Goal: Navigation & Orientation: Find specific page/section

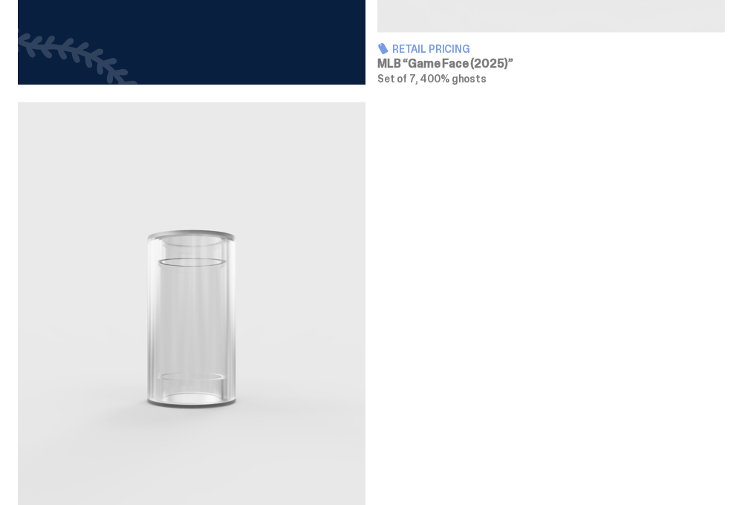
scroll to position [1487, 0]
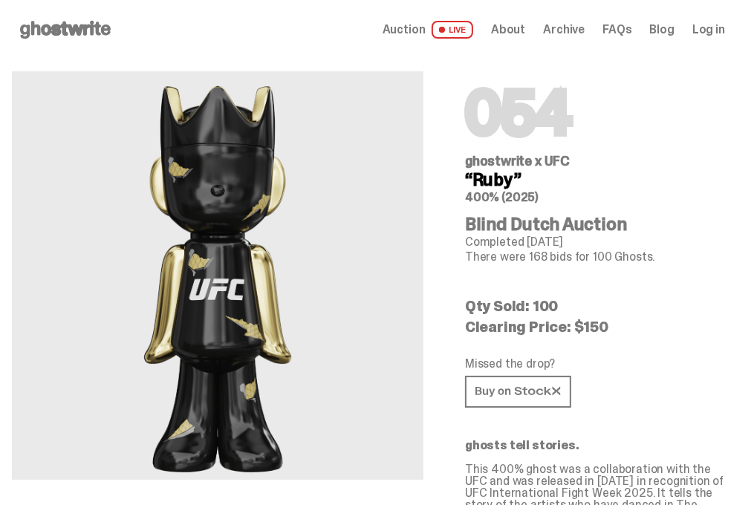
click at [306, 335] on img at bounding box center [217, 275] width 177 height 408
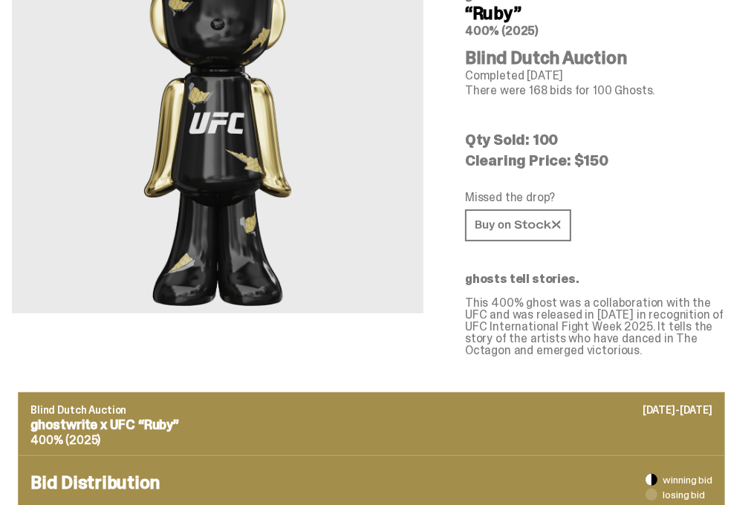
scroll to position [172, 0]
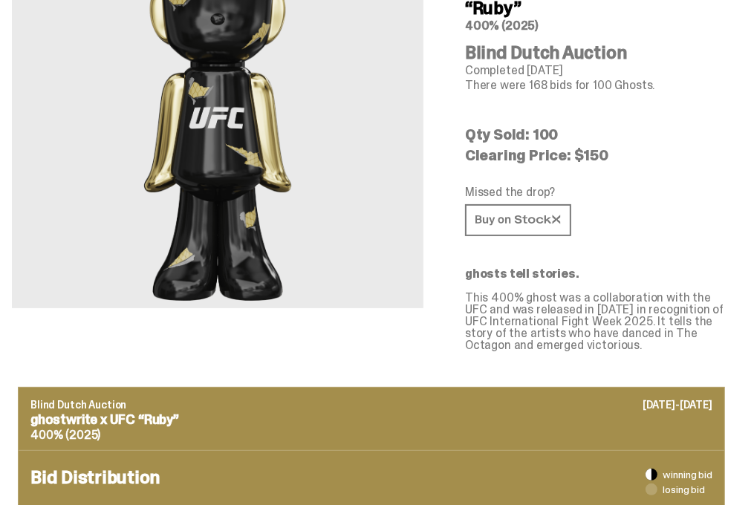
click at [728, 226] on div "054 ghostwrite x UFC “Ruby” 400% (2025) Blind Dutch Auction Completed [DATE] Th…" at bounding box center [595, 119] width 296 height 463
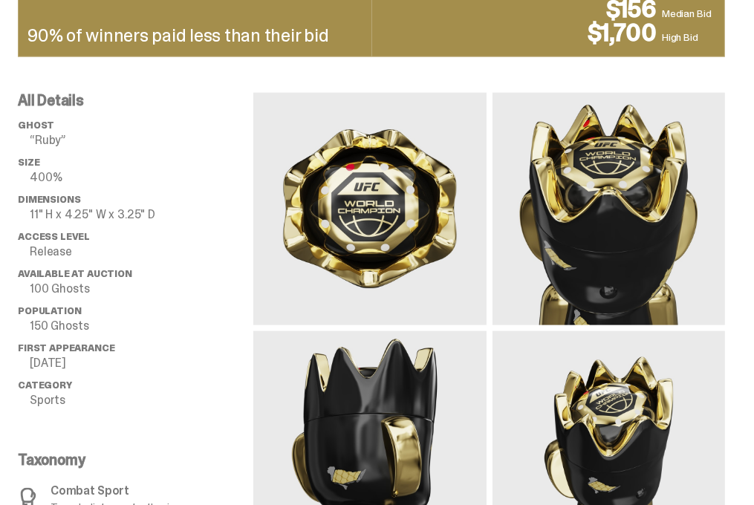
scroll to position [1175, 0]
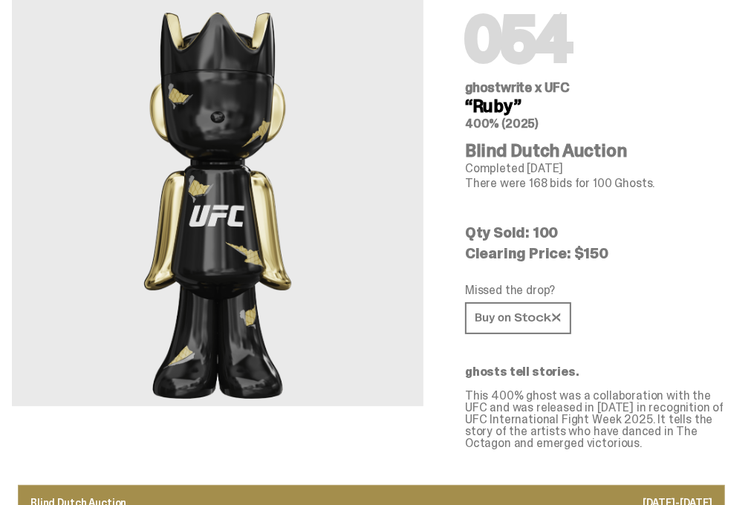
scroll to position [0, 0]
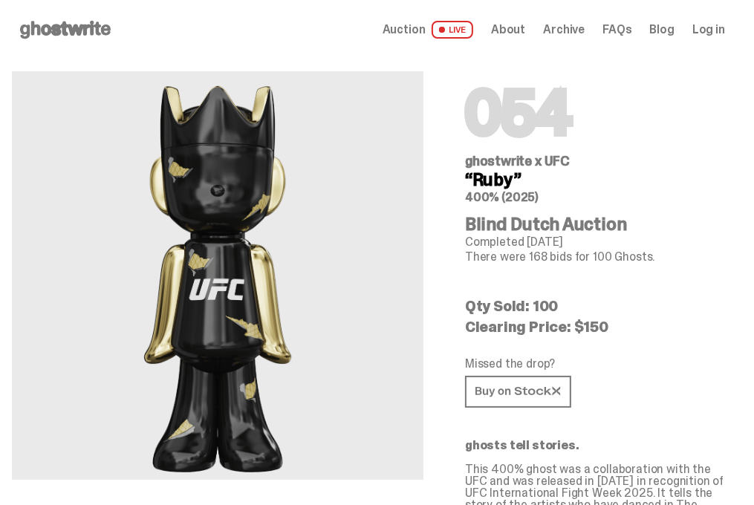
click at [567, 28] on span "Archive" at bounding box center [564, 30] width 42 height 12
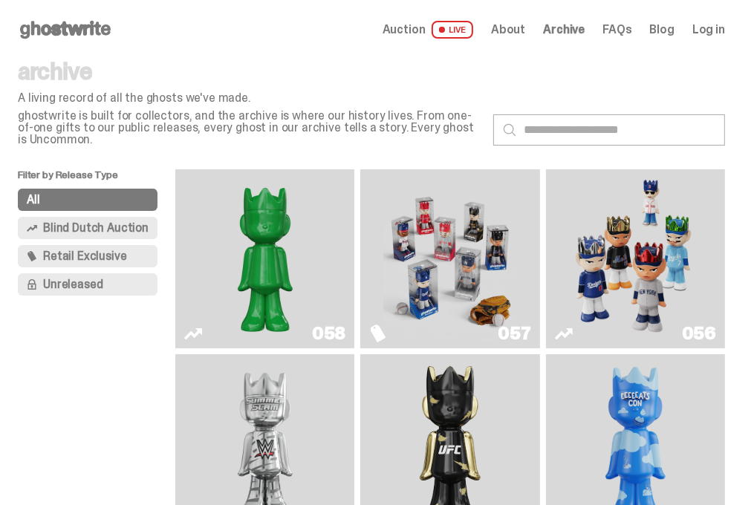
click at [567, 28] on span "Archive" at bounding box center [564, 30] width 42 height 12
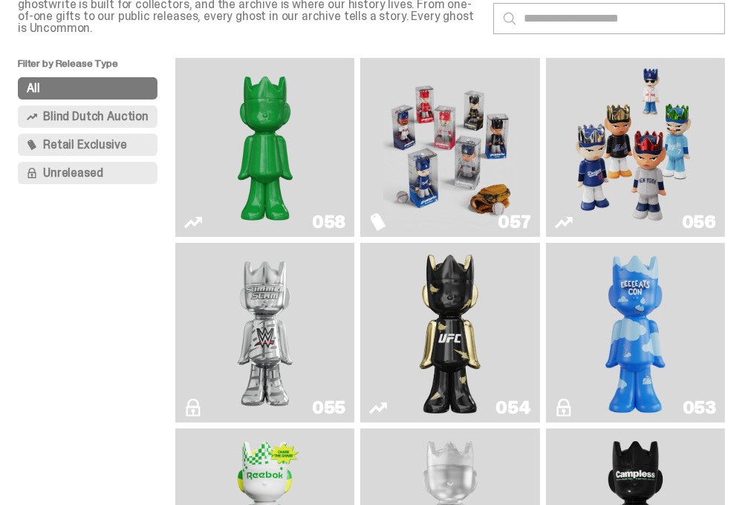
scroll to position [117, 0]
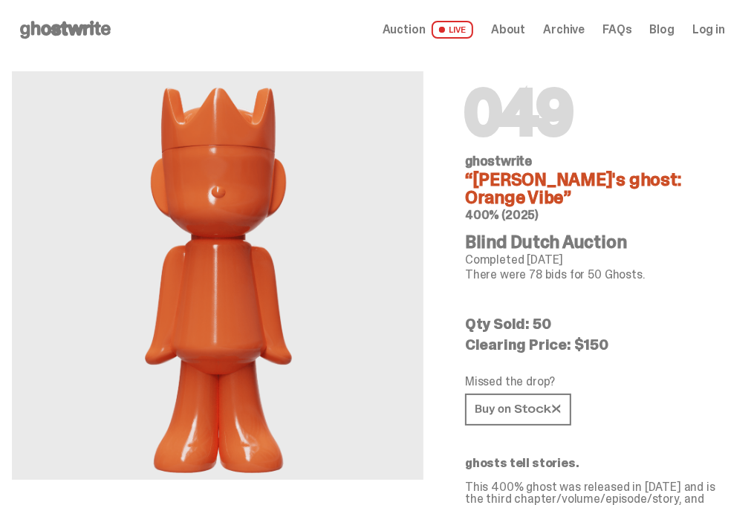
click at [306, 405] on img at bounding box center [217, 275] width 177 height 408
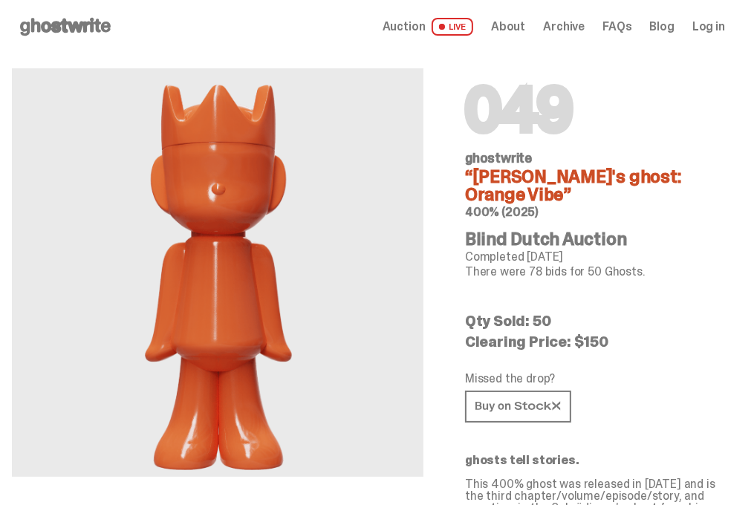
scroll to position [4, 0]
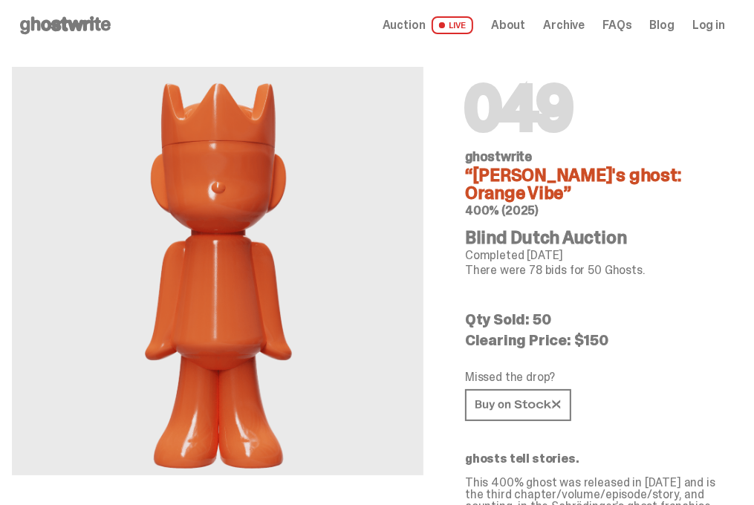
click at [514, 27] on span "About" at bounding box center [508, 25] width 34 height 12
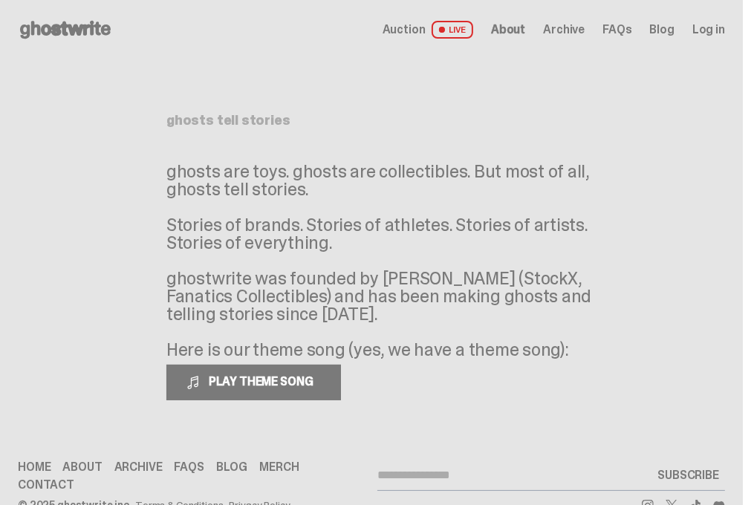
scroll to position [36, 0]
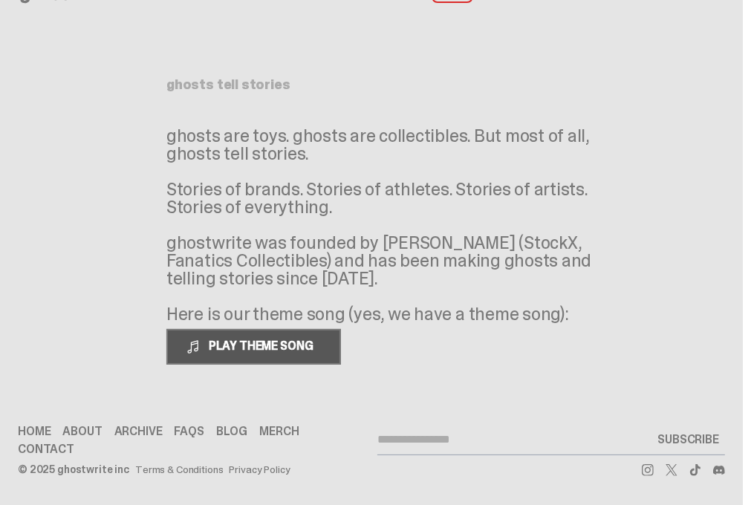
click at [316, 339] on span "PLAY THEME SONG" at bounding box center [263, 346] width 120 height 16
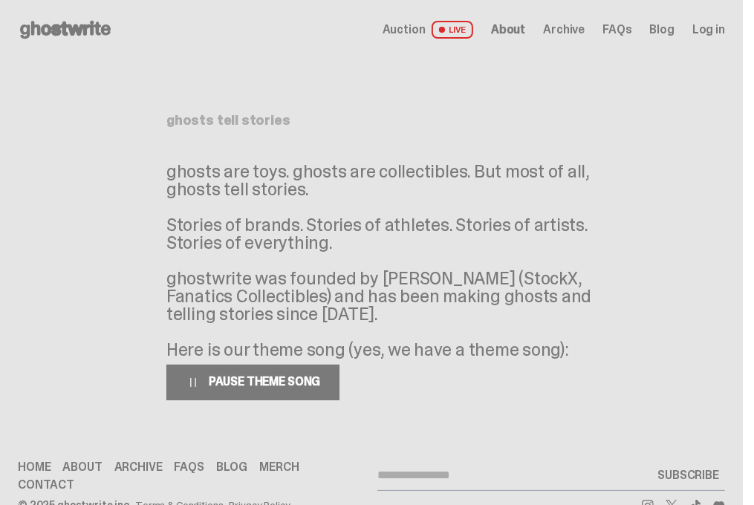
click at [571, 30] on span "Archive" at bounding box center [564, 30] width 42 height 12
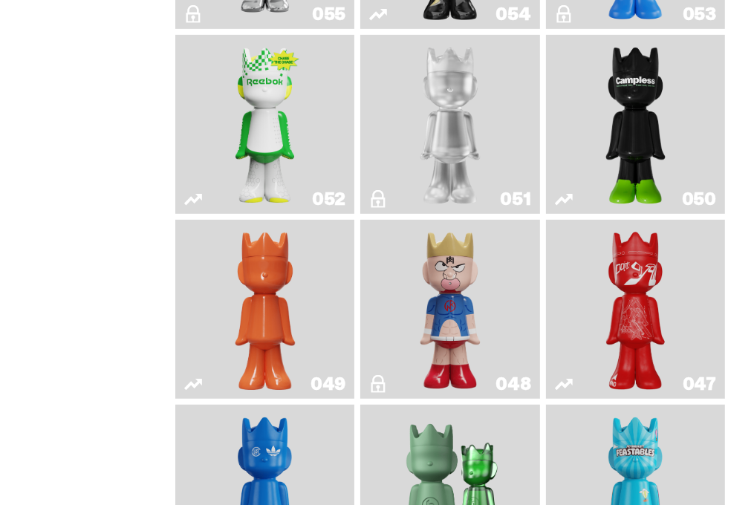
scroll to position [506, 0]
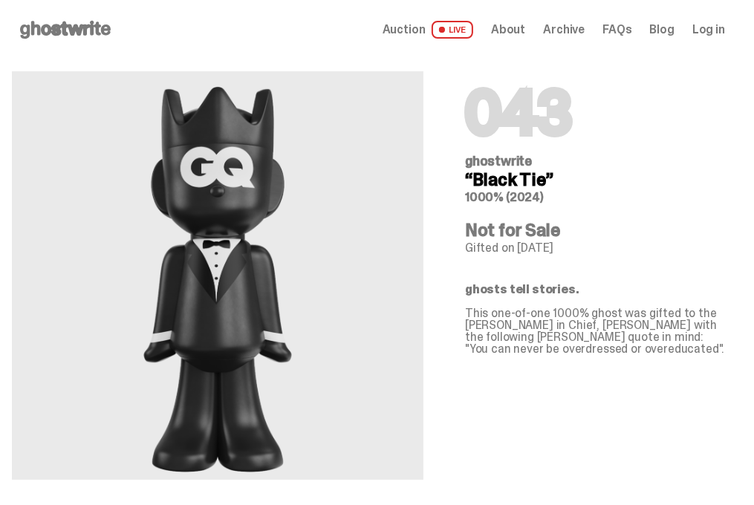
click at [673, 192] on h6 "1000% (2024)" at bounding box center [595, 198] width 260 height 12
click at [558, 24] on span "Archive" at bounding box center [564, 30] width 42 height 12
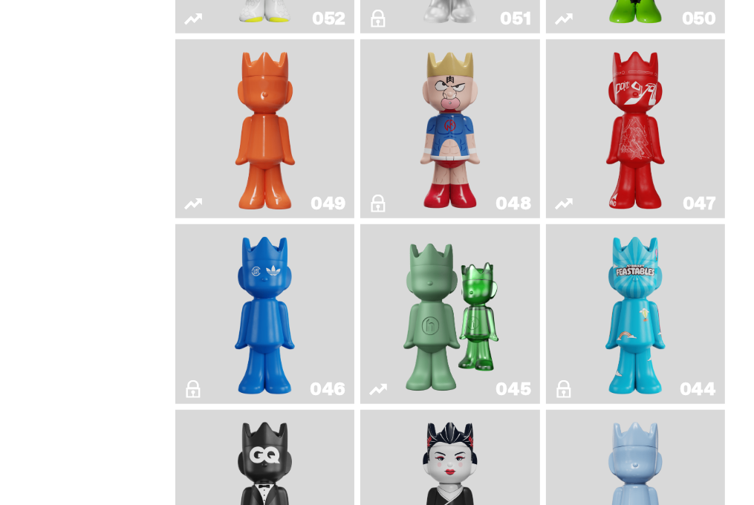
scroll to position [685, 0]
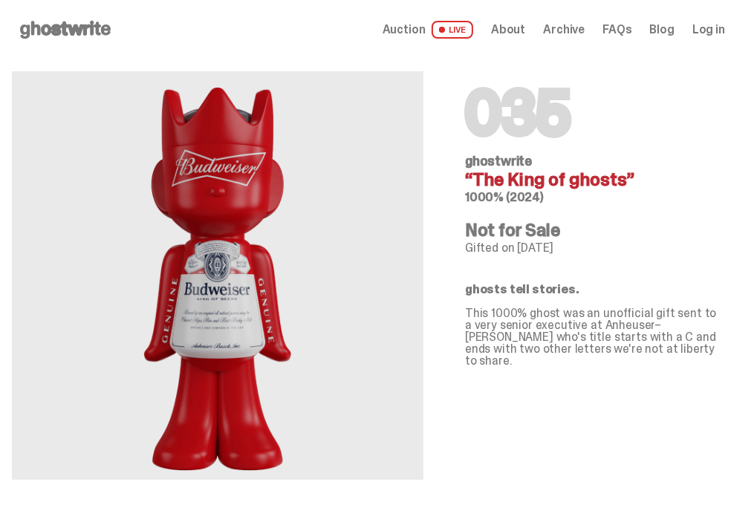
click at [572, 34] on span "Archive" at bounding box center [564, 30] width 42 height 12
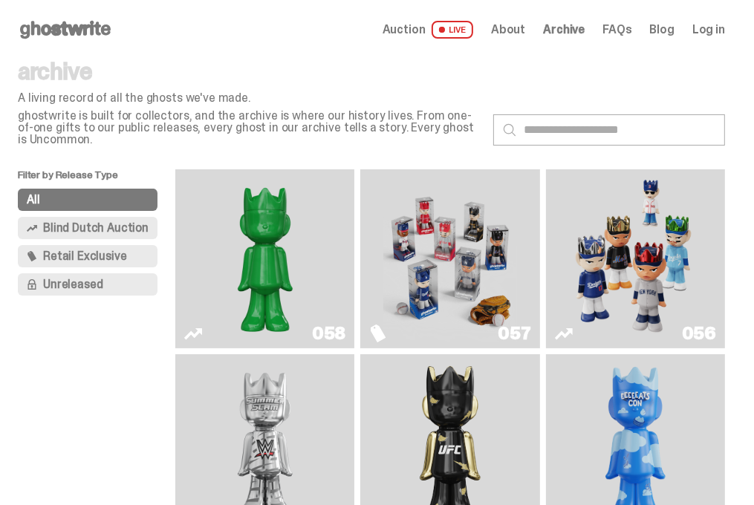
drag, startPoint x: 694, startPoint y: 201, endPoint x: 374, endPoint y: 353, distance: 354.4
click at [599, 360] on img "ghooooost" at bounding box center [635, 443] width 72 height 167
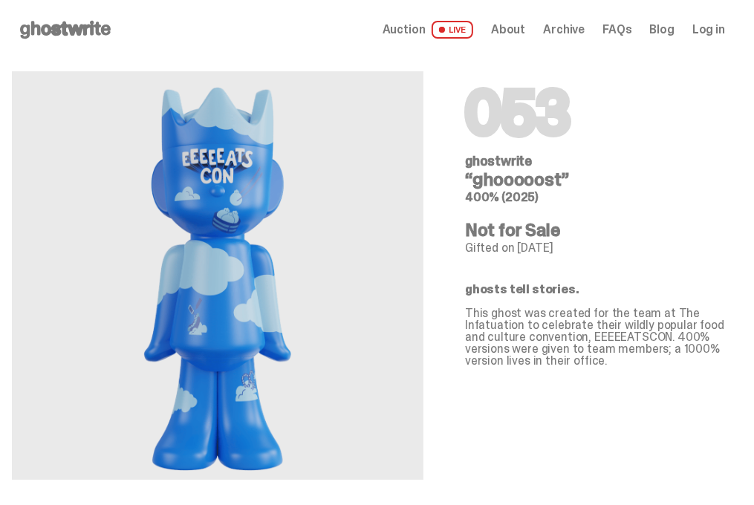
click at [571, 30] on span "Archive" at bounding box center [564, 30] width 42 height 12
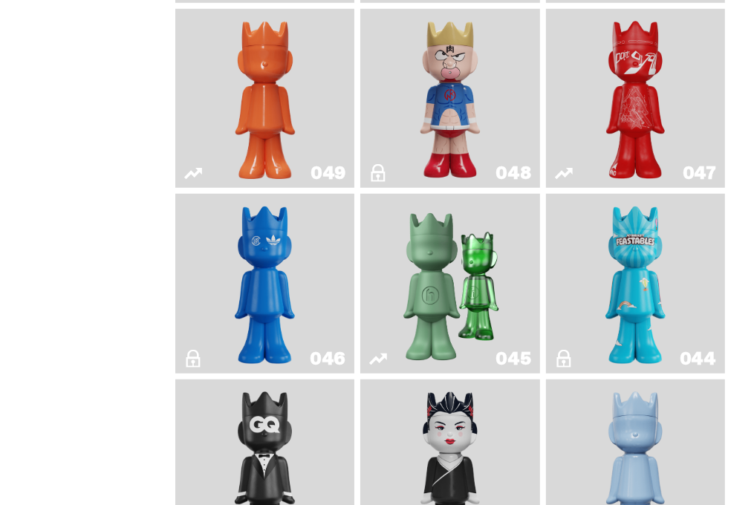
scroll to position [715, 0]
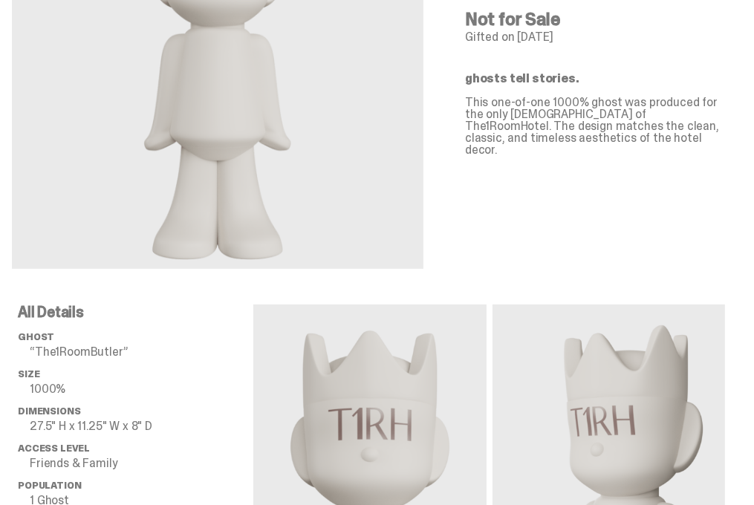
scroll to position [454, 0]
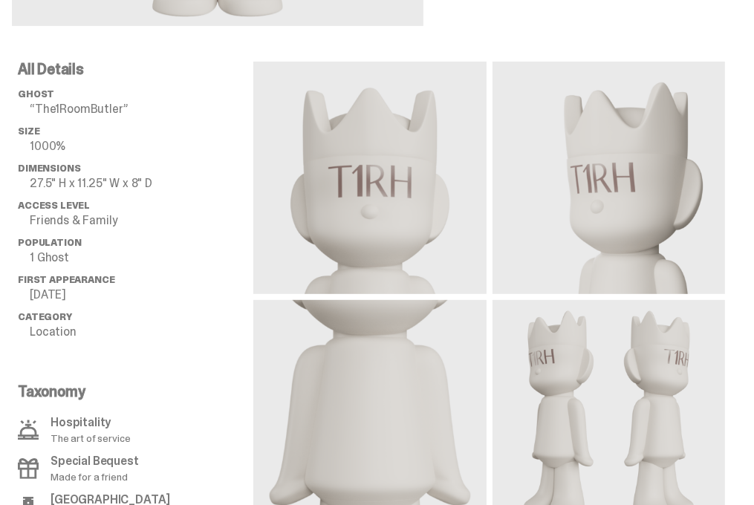
click at [529, 234] on div at bounding box center [489, 298] width 472 height 472
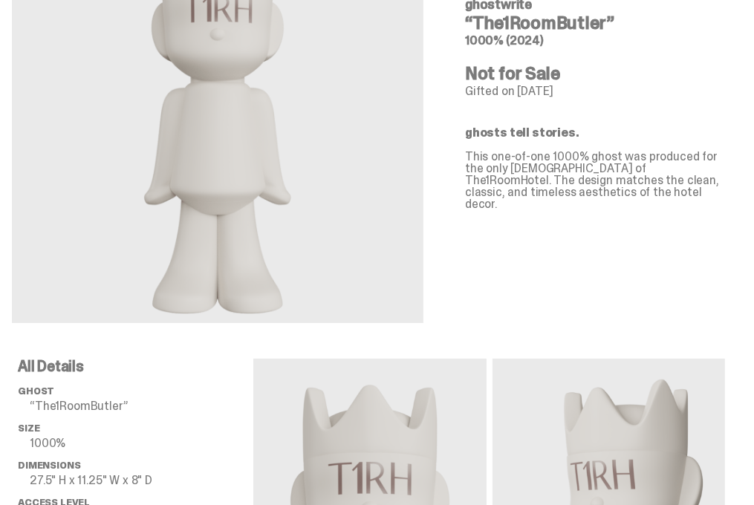
scroll to position [0, 0]
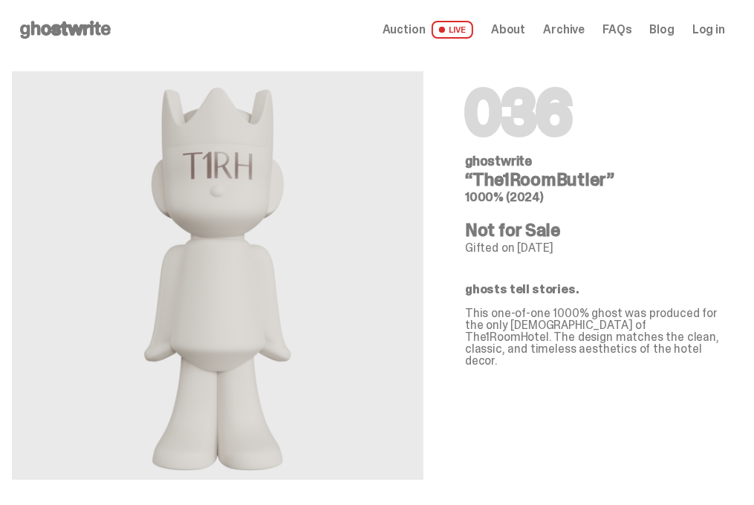
click at [570, 28] on span "Archive" at bounding box center [564, 30] width 42 height 12
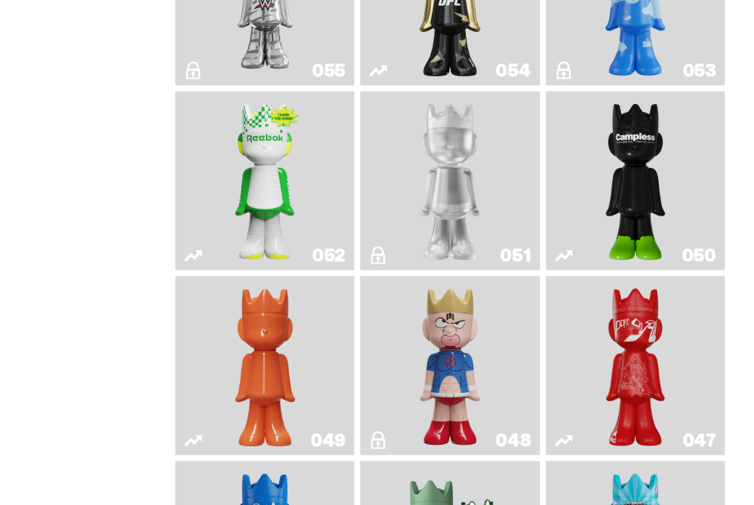
scroll to position [449, 0]
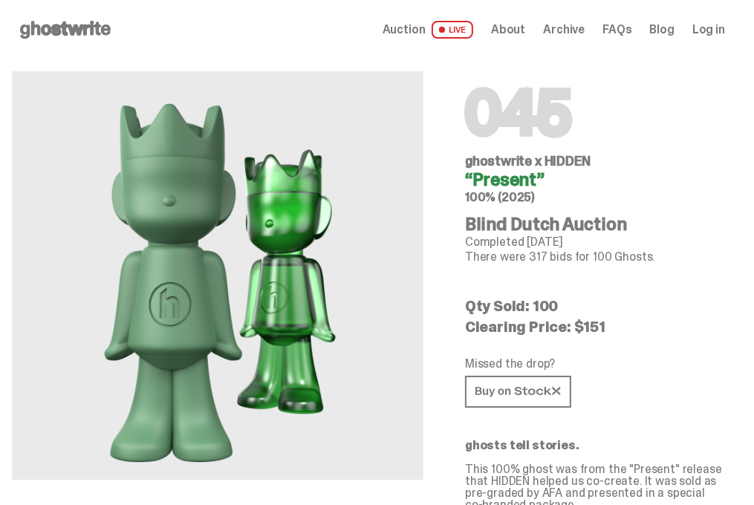
click at [568, 27] on span "Archive" at bounding box center [564, 30] width 42 height 12
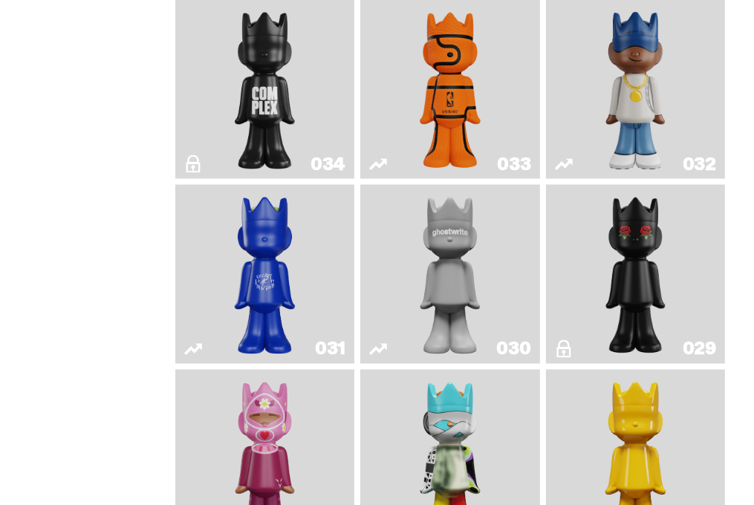
scroll to position [1650, 0]
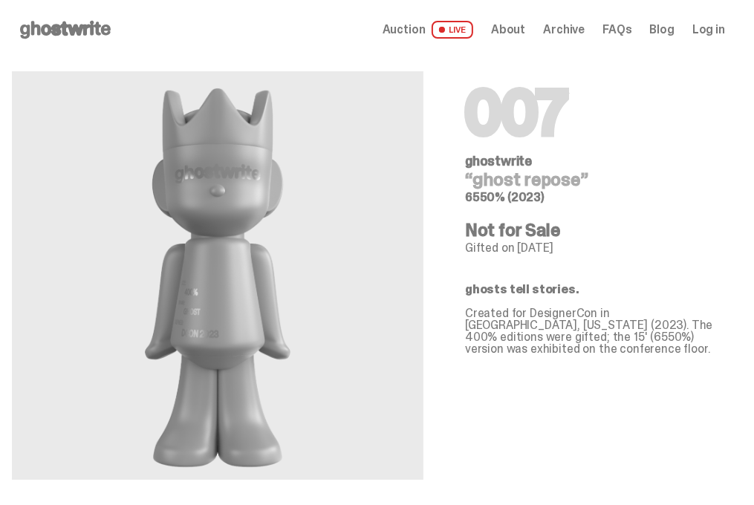
click at [521, 247] on div "007 ghostwrite “ghost repose” 6550% (2023) Not for Sale Gifted on [DATE] ghosts…" at bounding box center [595, 269] width 296 height 420
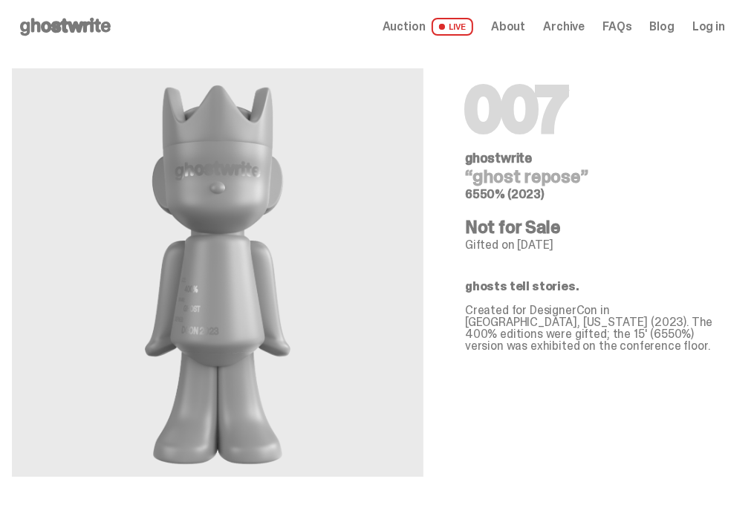
scroll to position [3, 0]
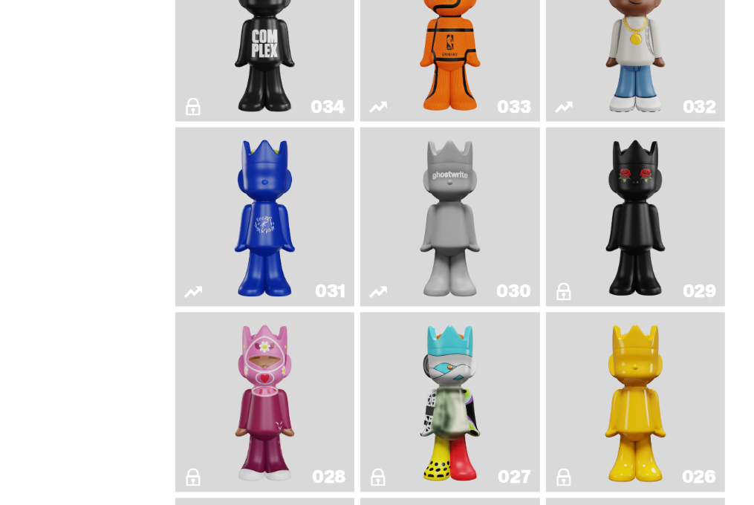
scroll to position [1706, 0]
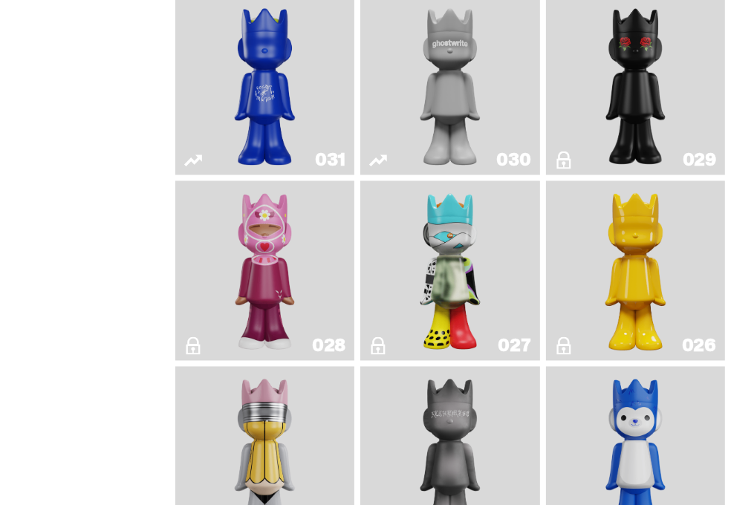
scroll to position [1837, 0]
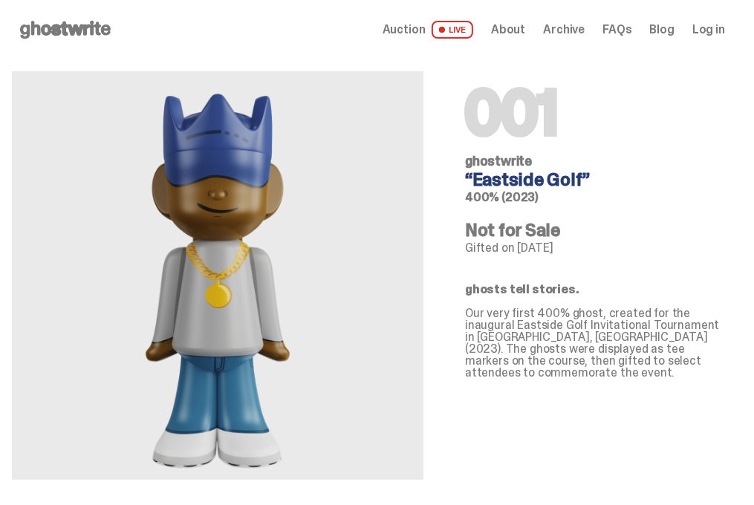
click at [564, 27] on span "Archive" at bounding box center [564, 30] width 42 height 12
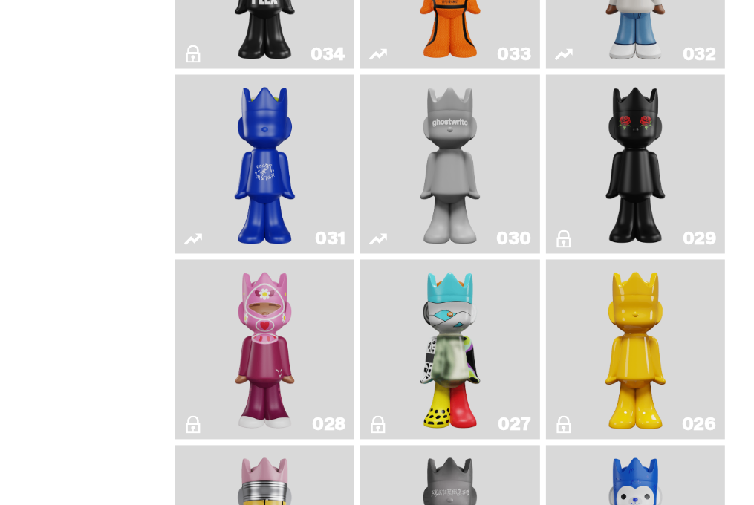
scroll to position [1871, 0]
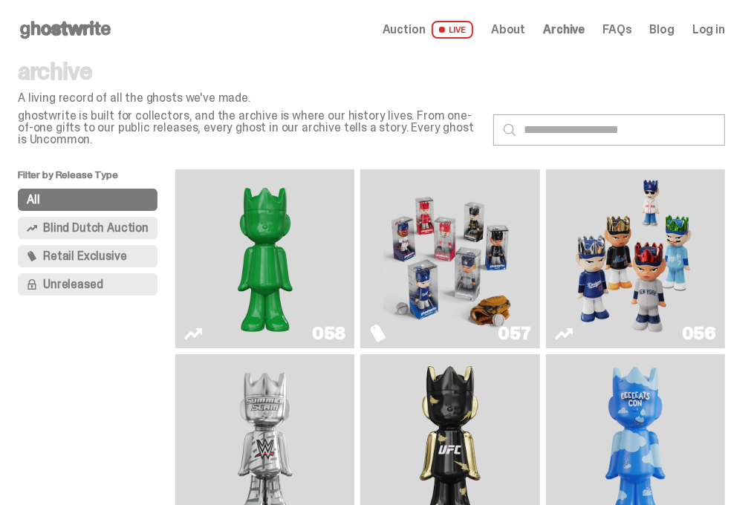
click at [332, 360] on img "I Was There SummerSlam" at bounding box center [265, 443] width 134 height 167
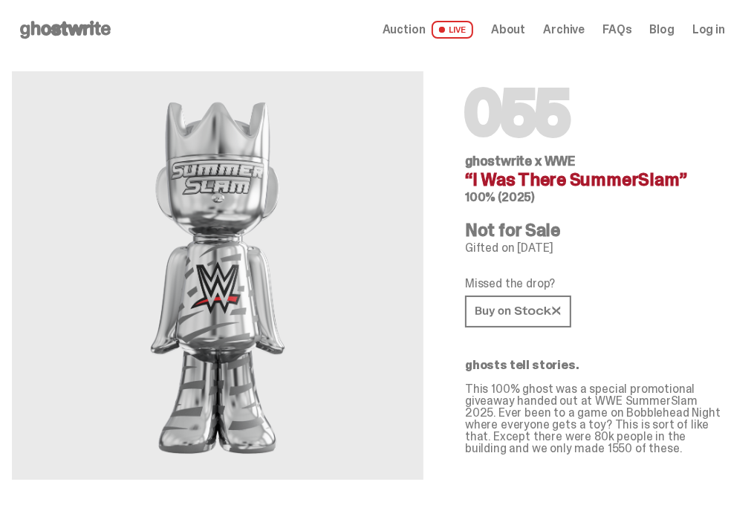
click at [649, 278] on p "Missed the drop?" at bounding box center [595, 284] width 260 height 12
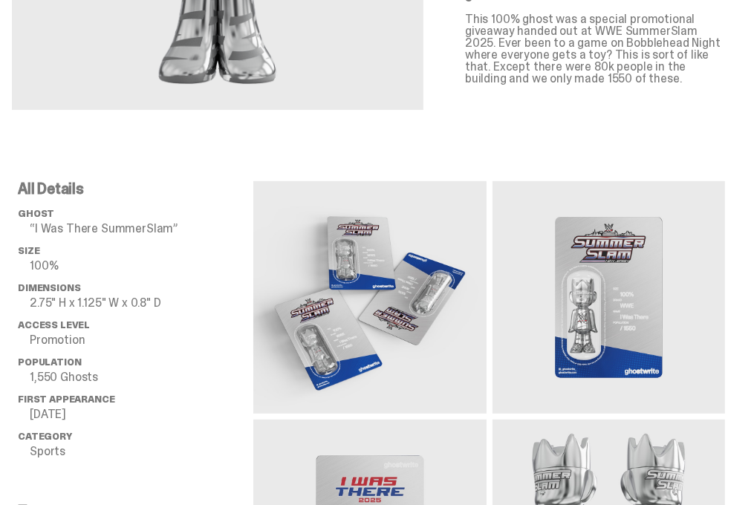
scroll to position [371, 0]
